Goal: Communication & Community: Answer question/provide support

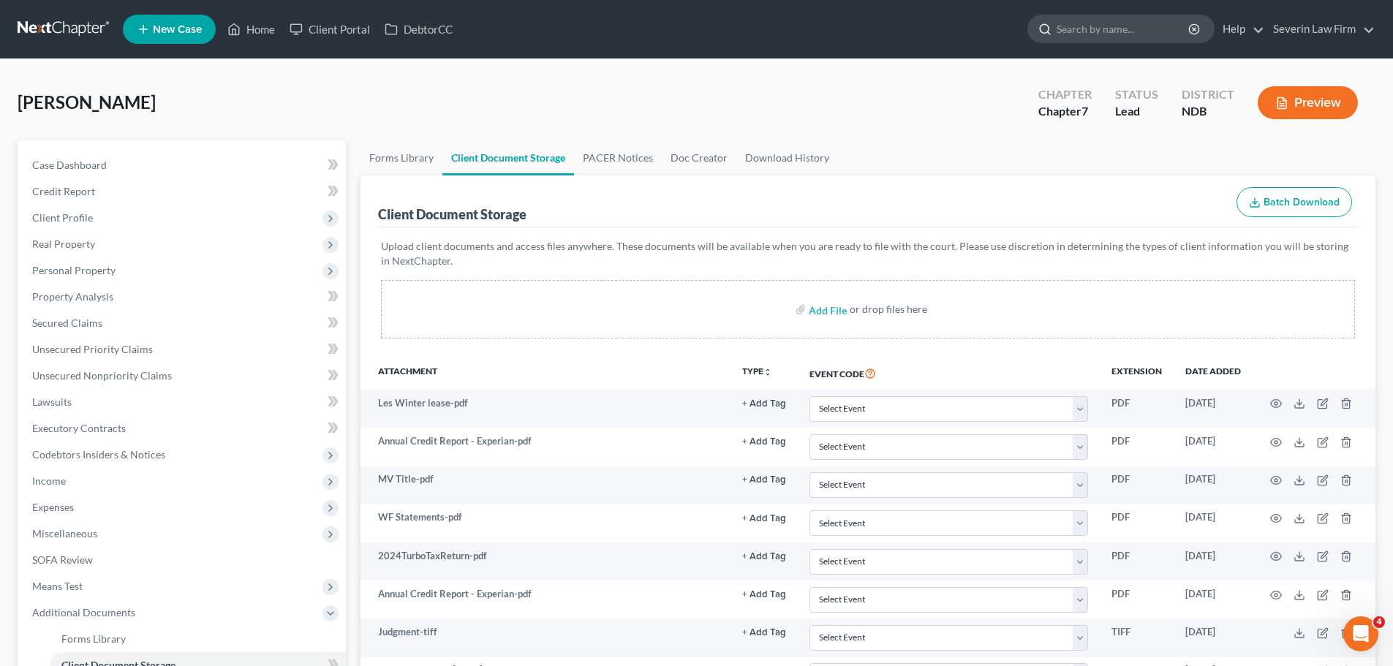
click at [1080, 34] on input "search" at bounding box center [1124, 28] width 134 height 27
type input "[PERSON_NAME]"
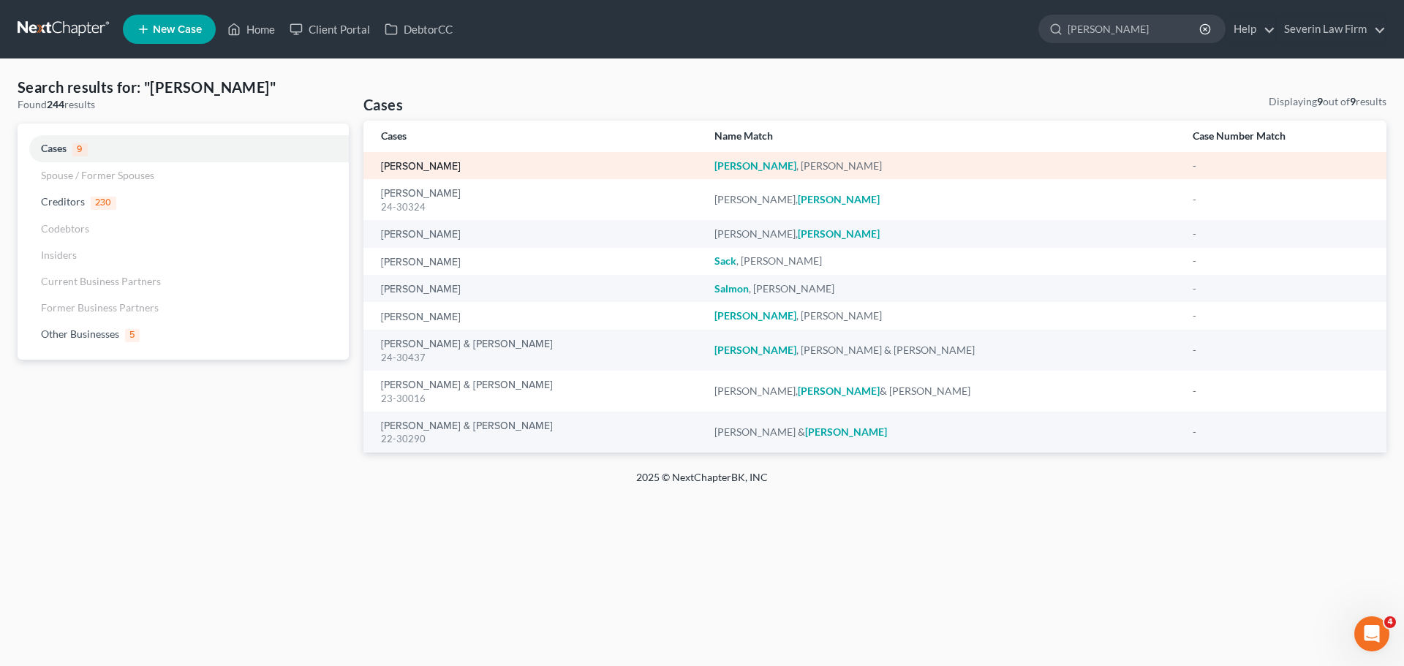
click at [426, 162] on link "[PERSON_NAME]" at bounding box center [421, 167] width 80 height 10
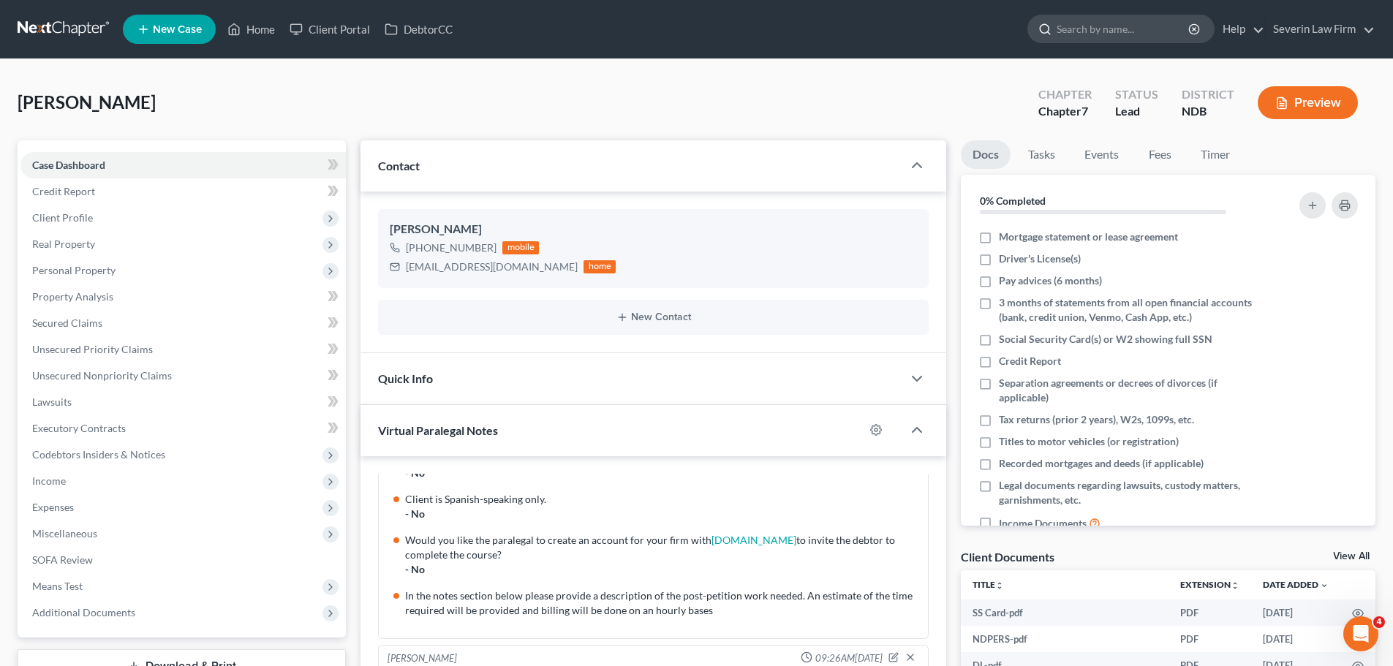
click at [1080, 31] on input "search" at bounding box center [1124, 28] width 134 height 27
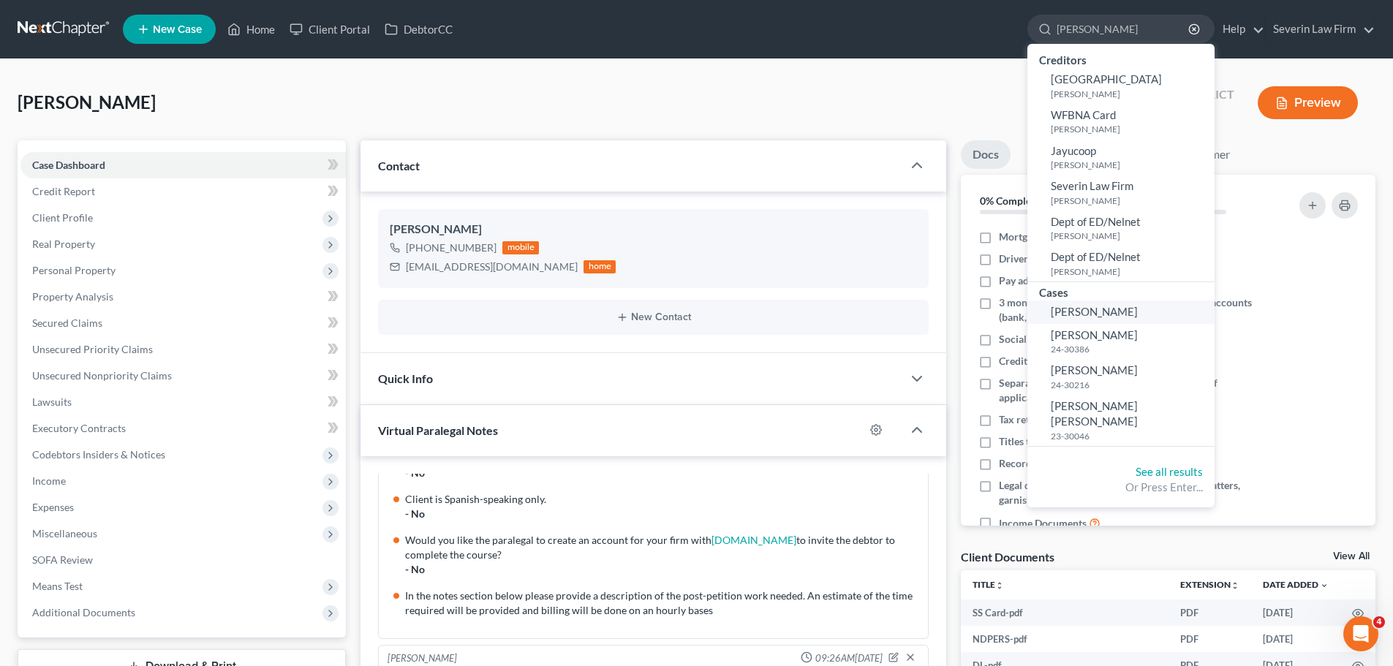
type input "[PERSON_NAME]"
click at [1099, 306] on span "[PERSON_NAME]" at bounding box center [1094, 311] width 87 height 13
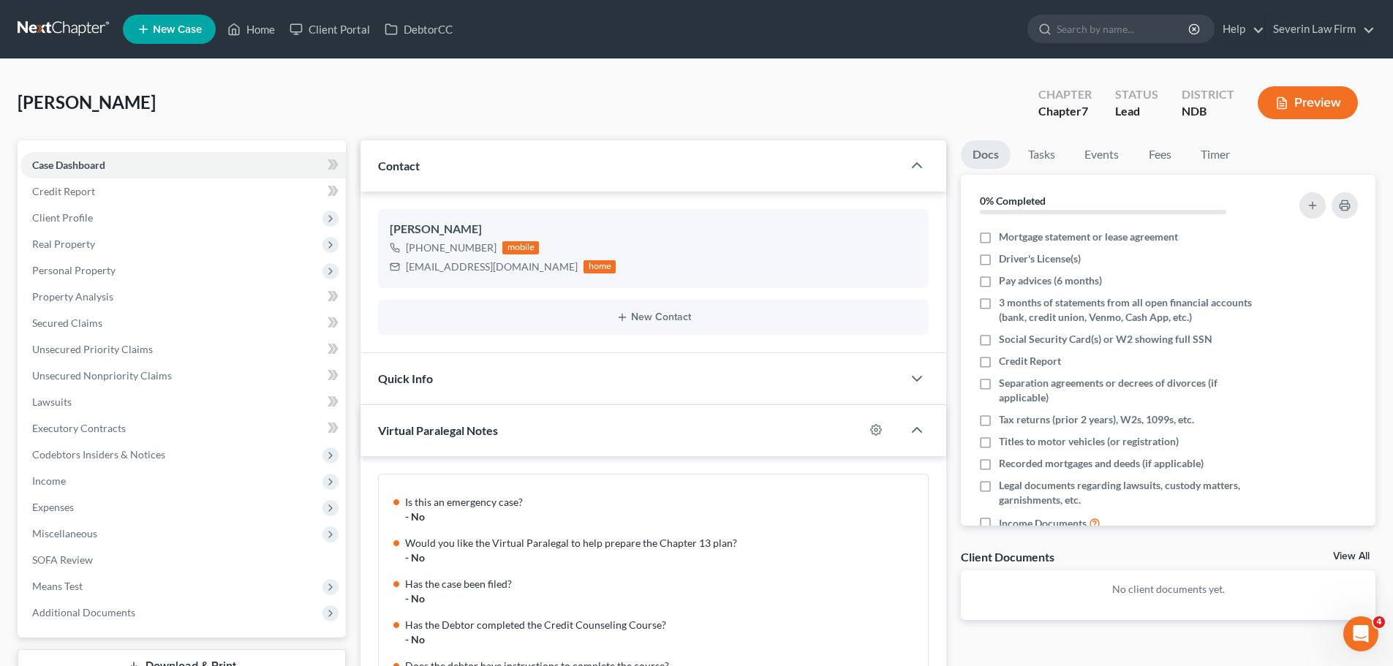
scroll to position [208, 0]
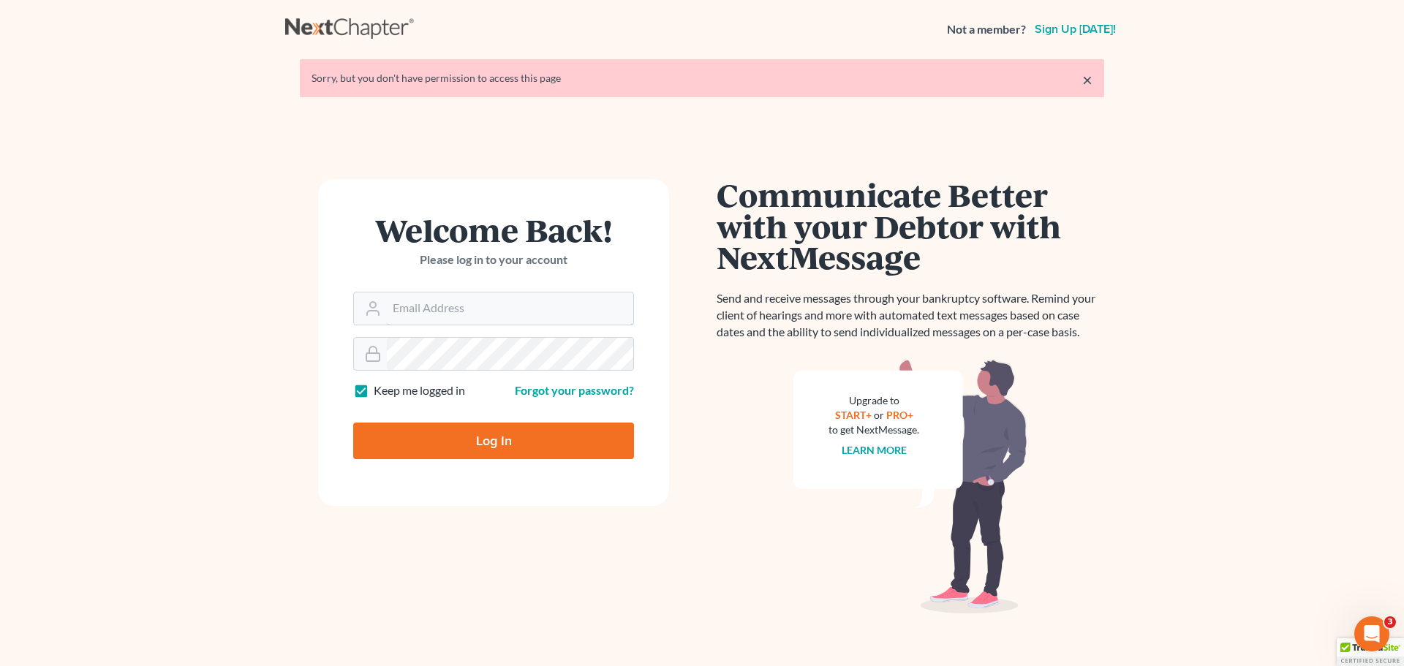
type input "[PERSON_NAME][EMAIL_ADDRESS][DOMAIN_NAME]"
click at [525, 445] on input "Log In" at bounding box center [493, 441] width 281 height 37
type input "Thinking..."
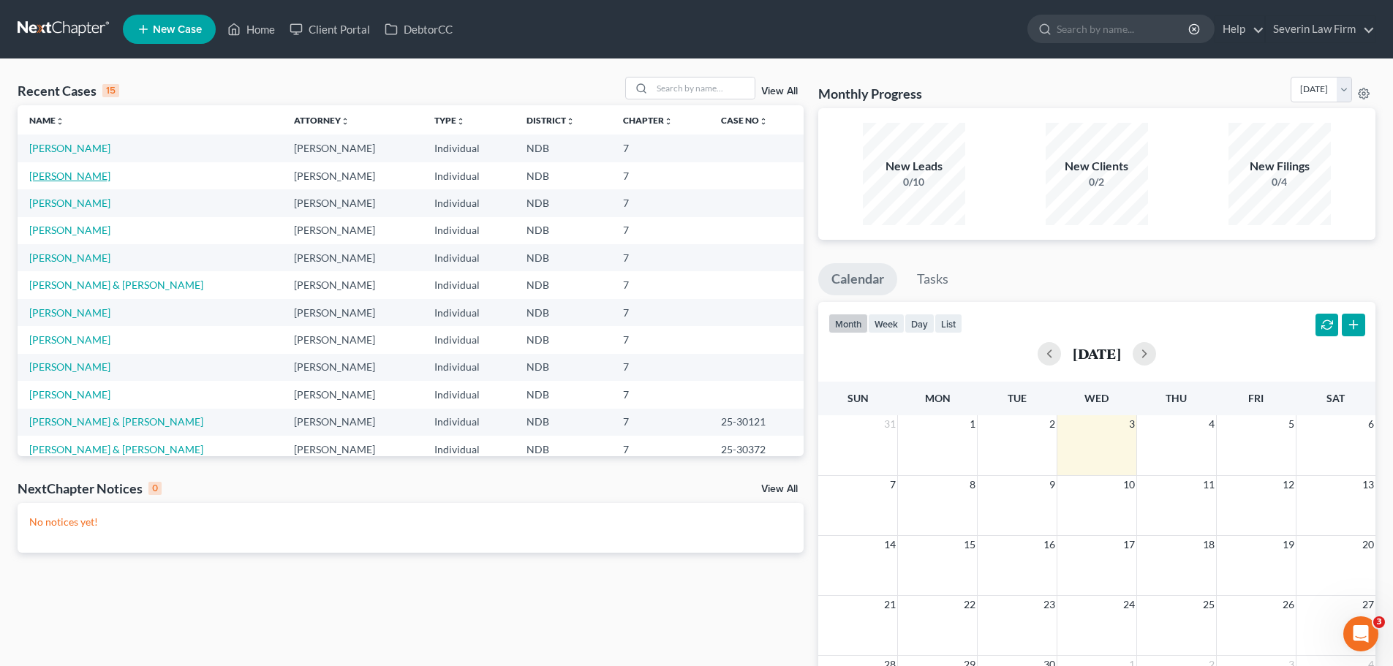
click at [52, 172] on link "[PERSON_NAME]" at bounding box center [69, 176] width 81 height 12
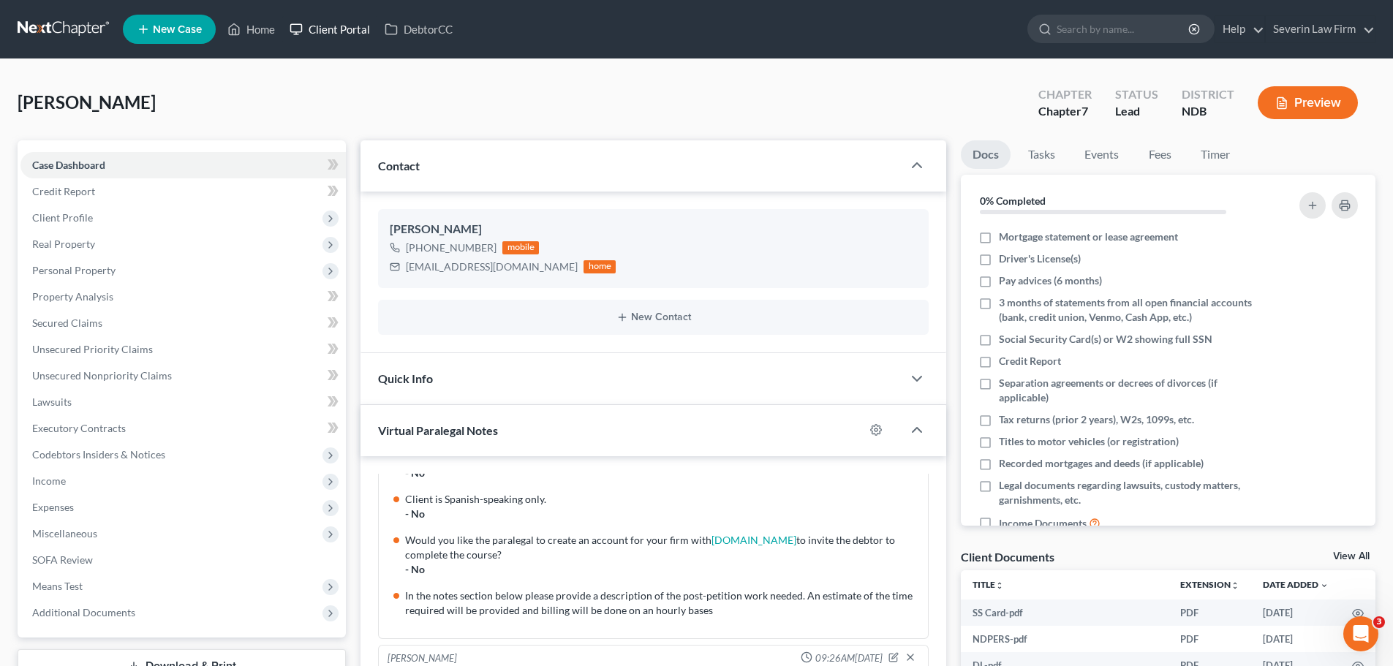
click at [342, 29] on link "Client Portal" at bounding box center [329, 29] width 95 height 26
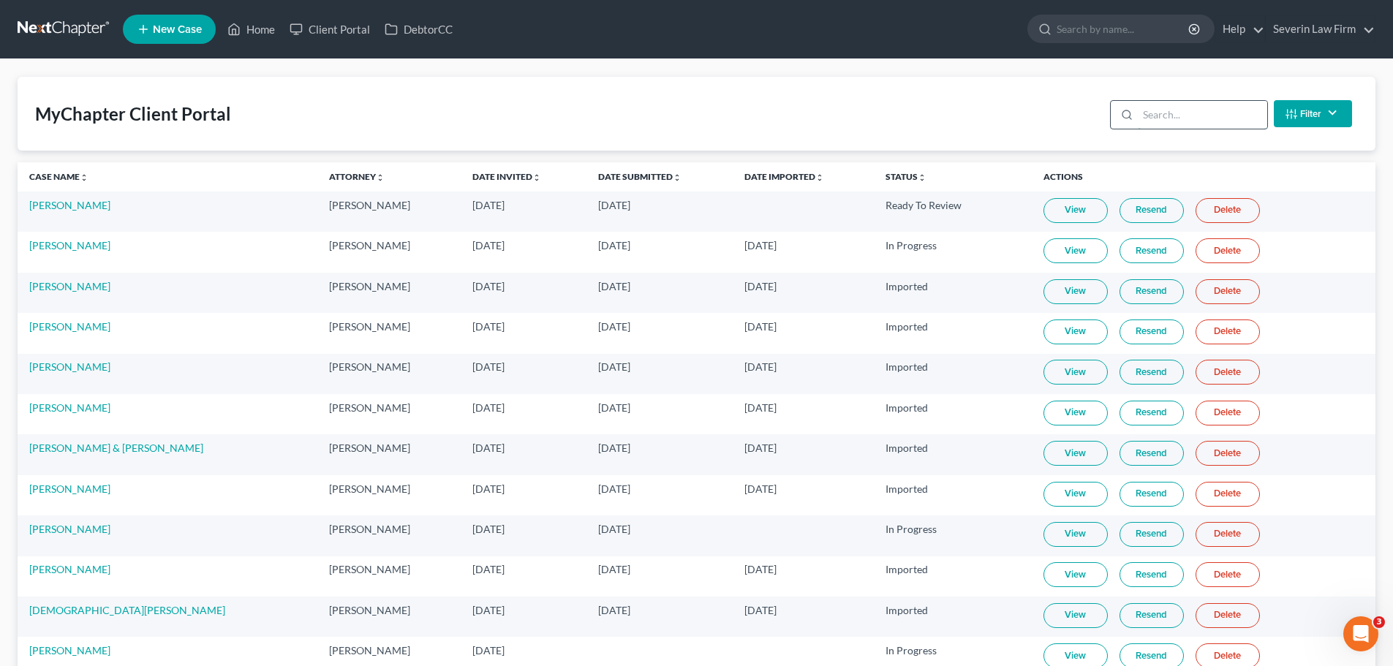
click at [1156, 111] on input "search" at bounding box center [1202, 115] width 129 height 28
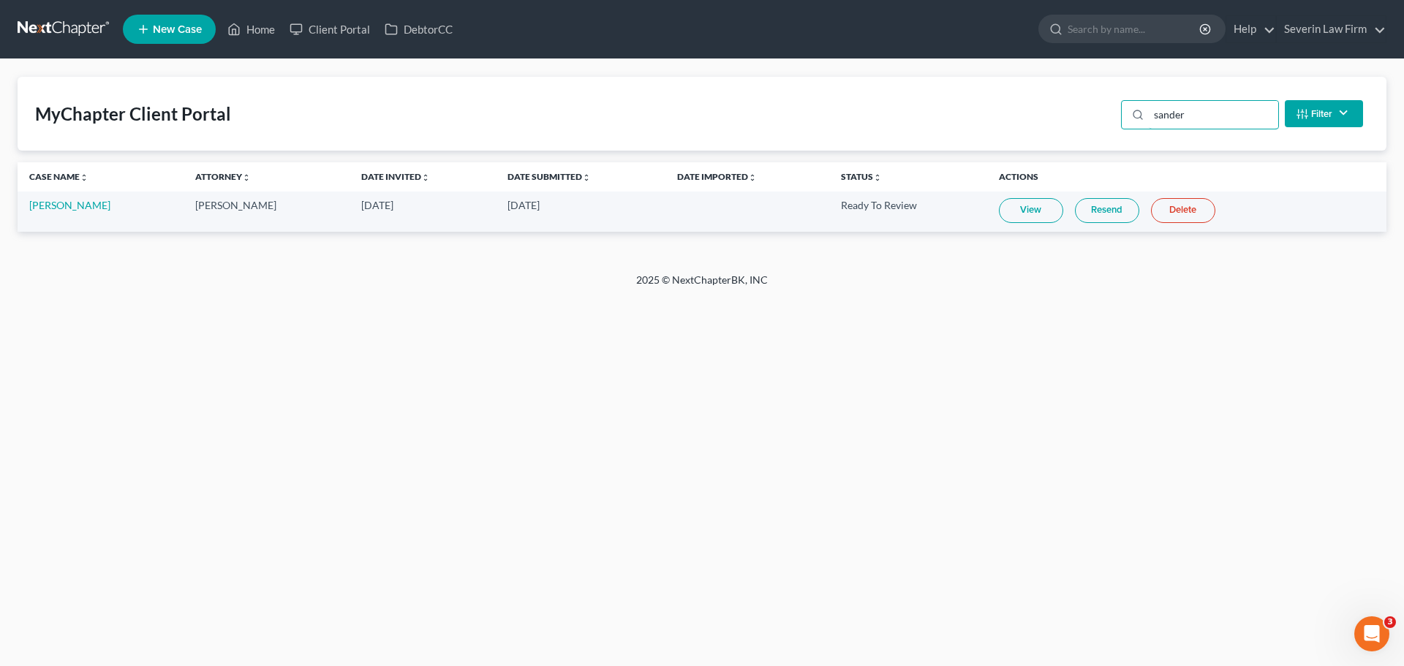
type input "sander"
click at [1007, 211] on link "View" at bounding box center [1031, 210] width 64 height 25
click at [1016, 209] on link "View" at bounding box center [1031, 210] width 64 height 25
click at [1097, 32] on input "search" at bounding box center [1135, 28] width 134 height 27
type input "[PERSON_NAME]"
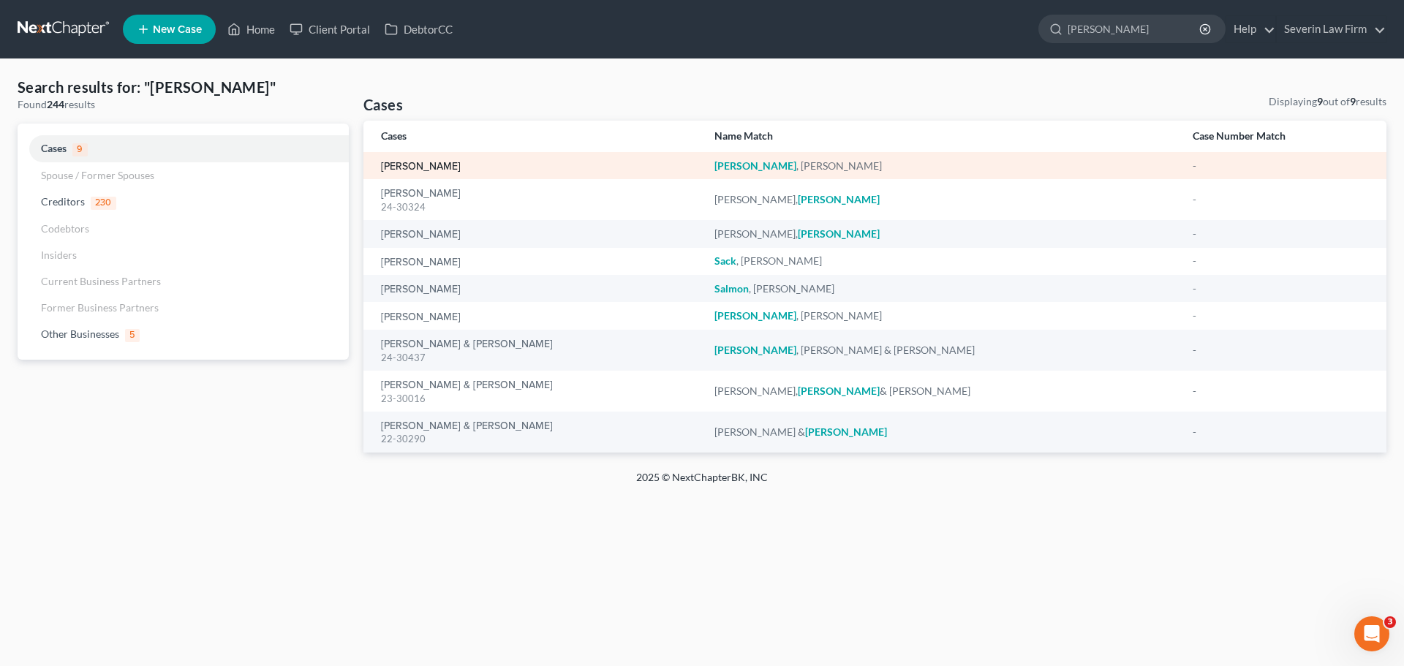
click at [421, 162] on link "[PERSON_NAME]" at bounding box center [421, 167] width 80 height 10
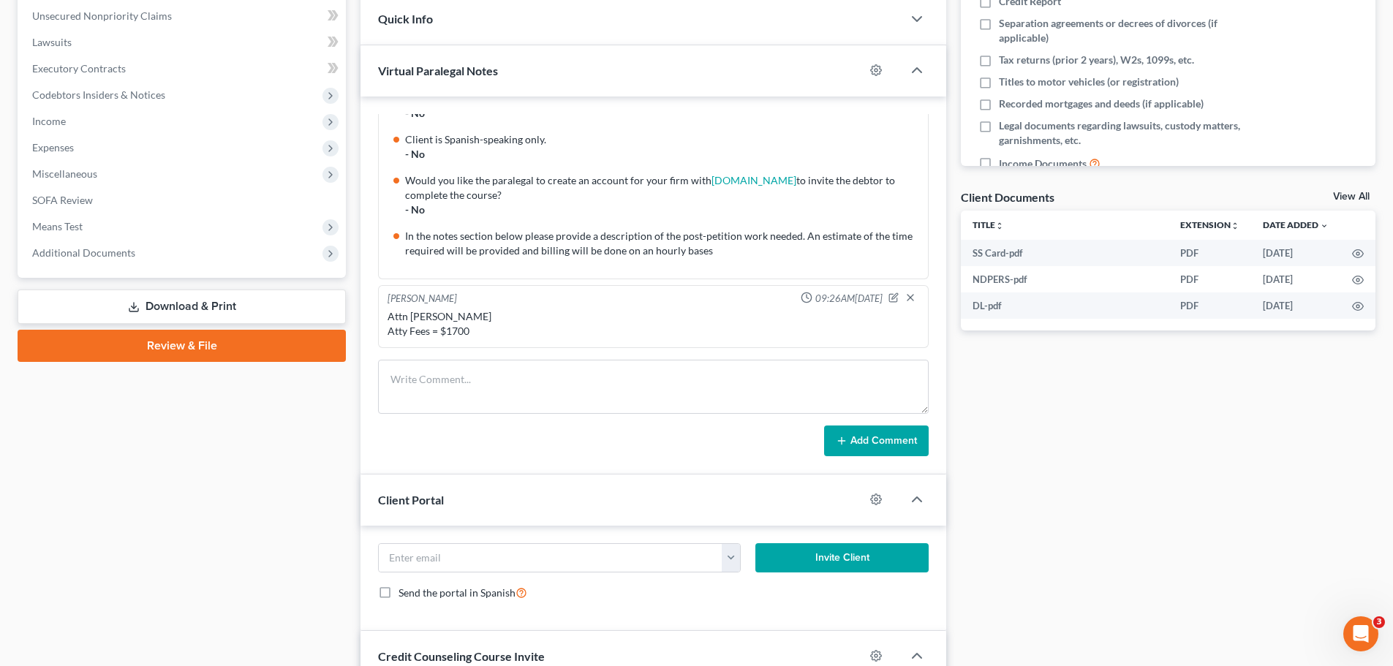
scroll to position [366, 0]
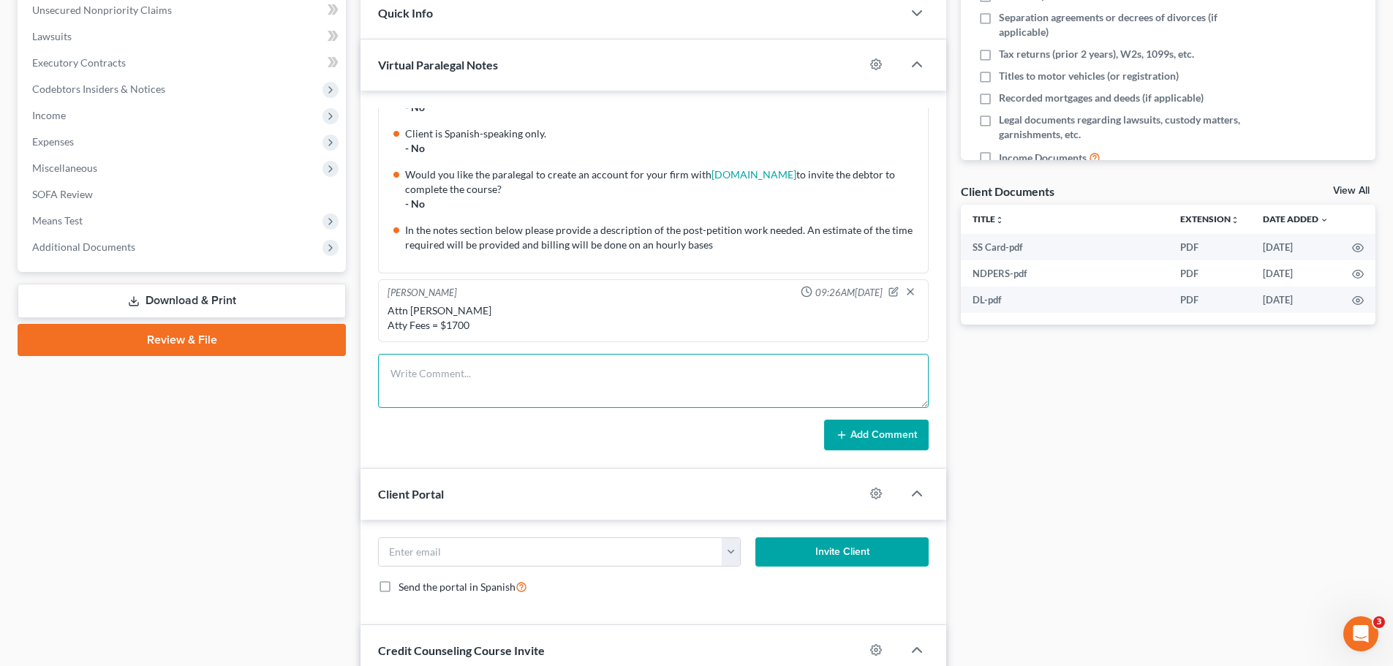
click at [446, 367] on textarea at bounding box center [653, 381] width 551 height 54
type textarea "Never been married, no kids (no alimony or child support)"
click at [878, 427] on button "Add Comment" at bounding box center [876, 435] width 105 height 31
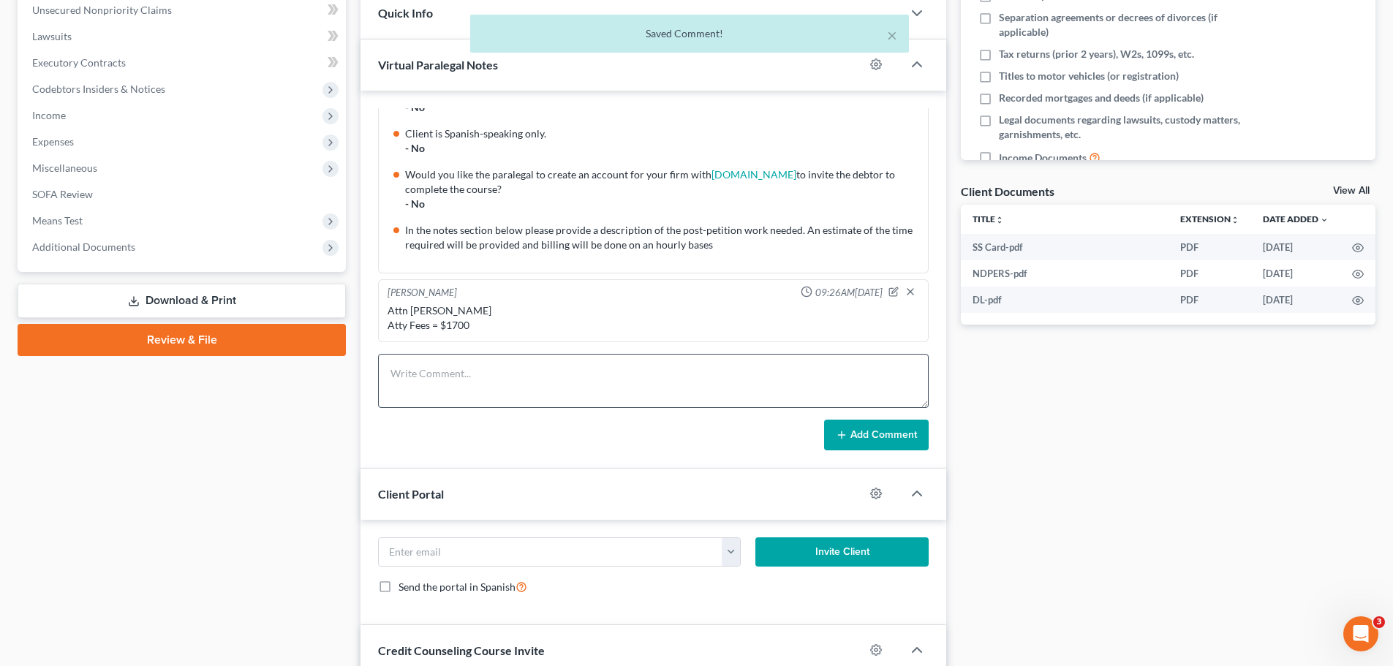
scroll to position [262, 0]
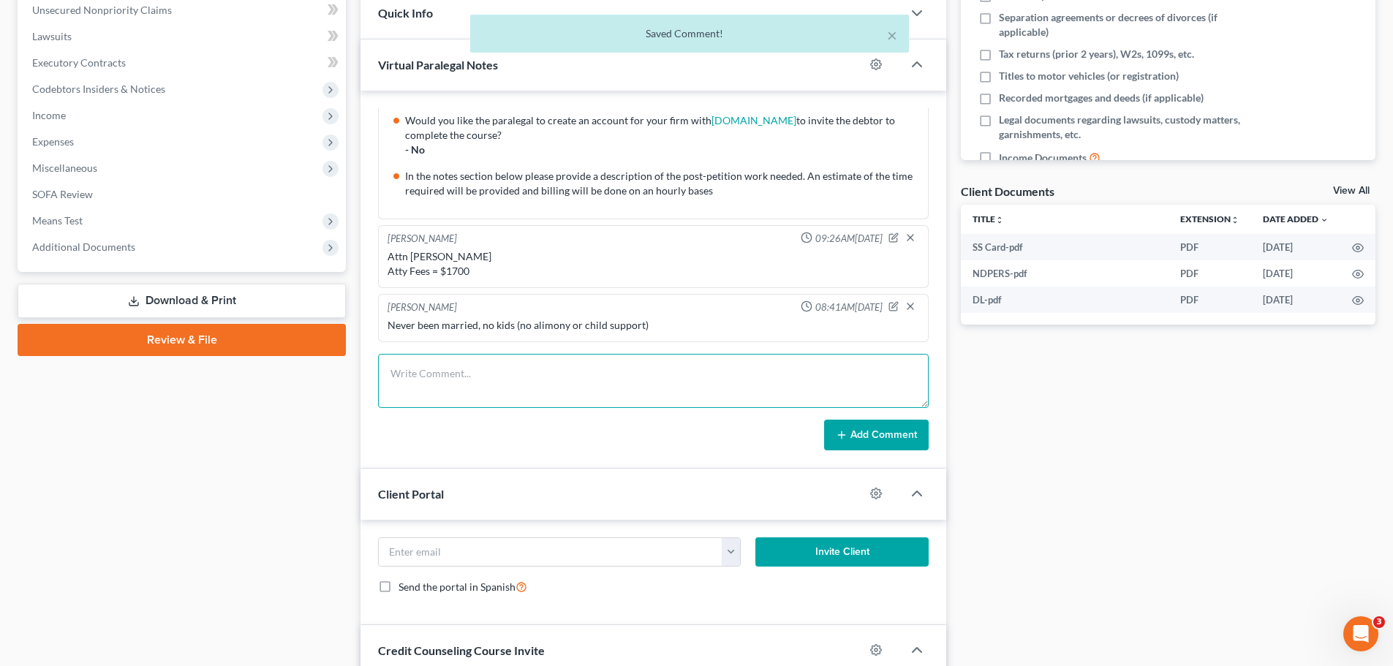
click at [500, 379] on textarea at bounding box center [653, 381] width 551 height 54
type textarea "h"
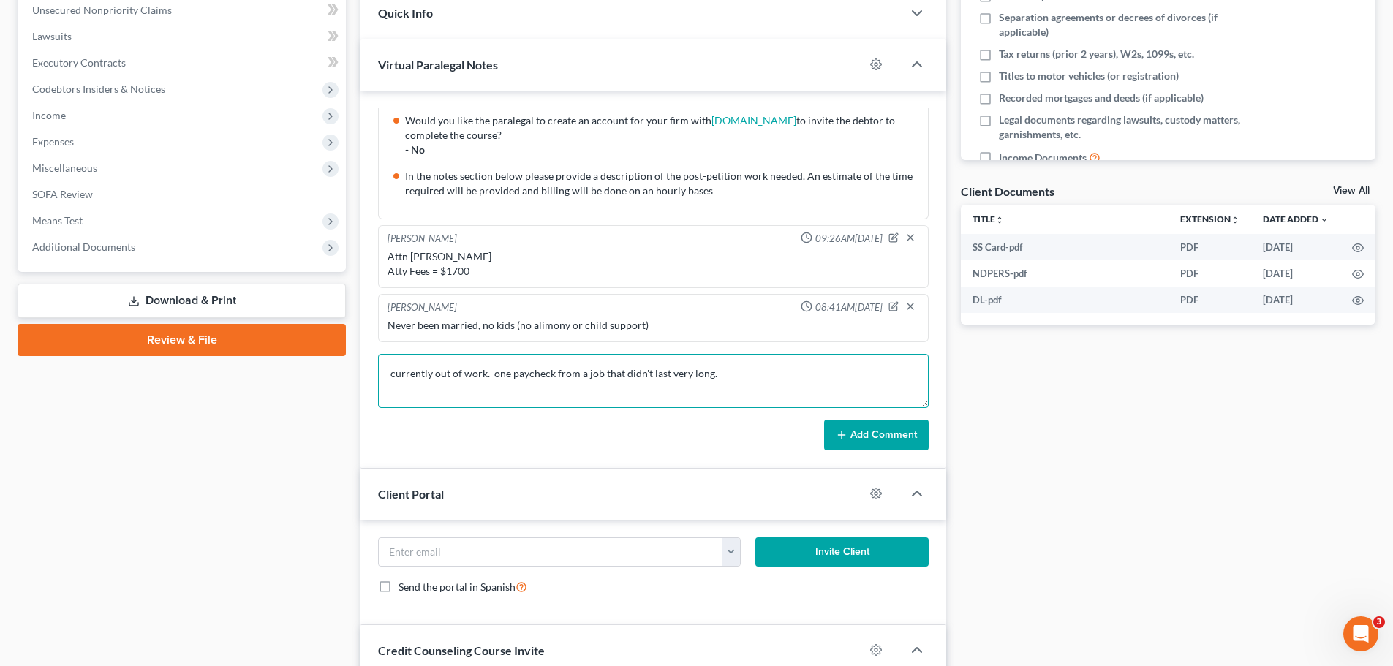
type textarea "currently out of work. one paycheck from a job that didn't last very long."
click at [856, 433] on button "Add Comment" at bounding box center [876, 435] width 105 height 31
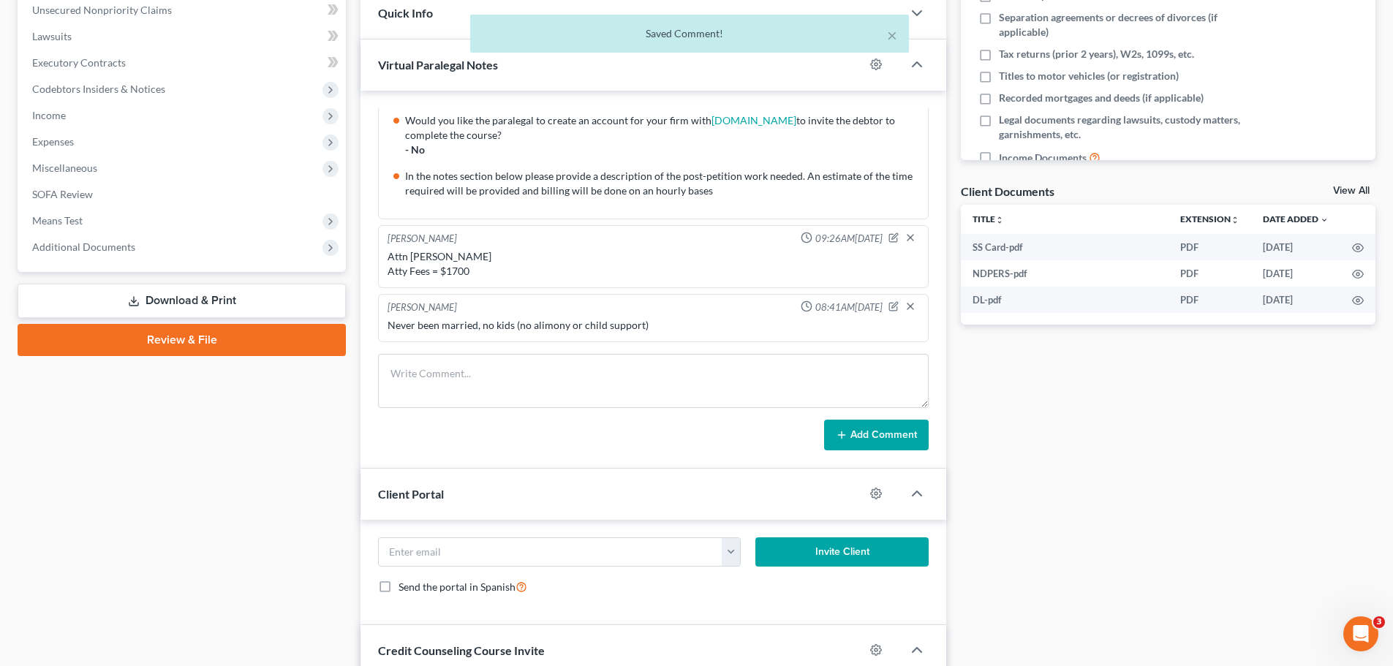
scroll to position [316, 0]
